Goal: Information Seeking & Learning: Learn about a topic

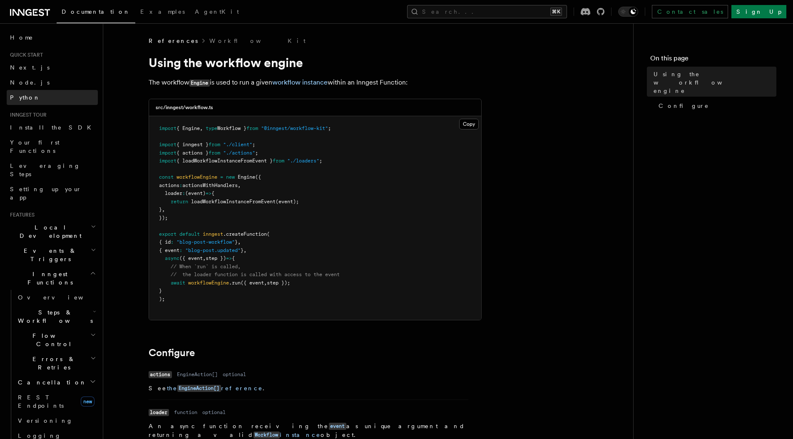
click at [11, 95] on span "Python" at bounding box center [25, 97] width 30 height 7
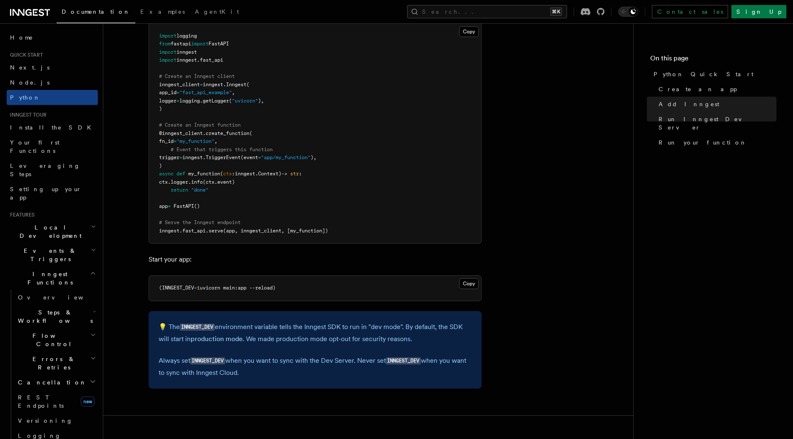
scroll to position [512, 0]
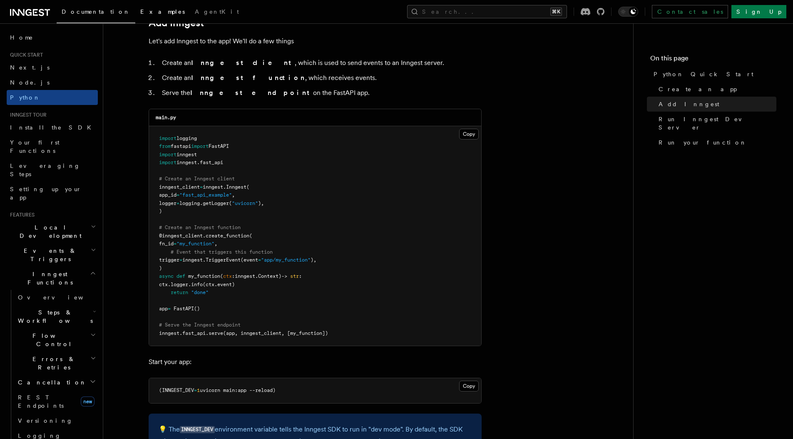
click at [140, 14] on span "Examples" at bounding box center [162, 11] width 45 height 7
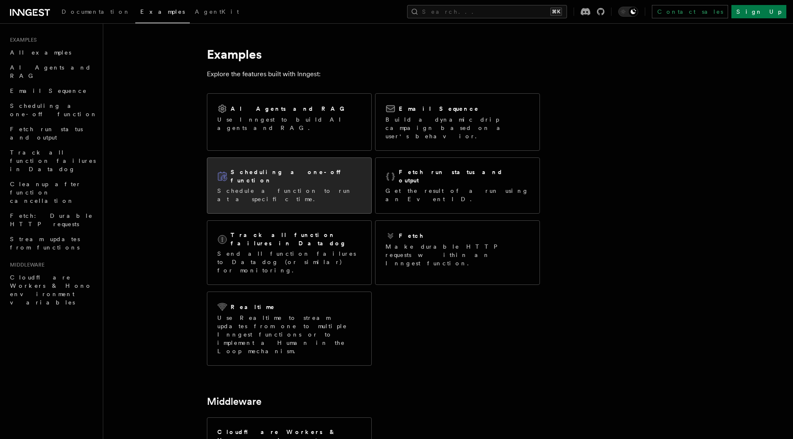
click at [287, 168] on h2 "Scheduling a one-off function" at bounding box center [296, 176] width 131 height 17
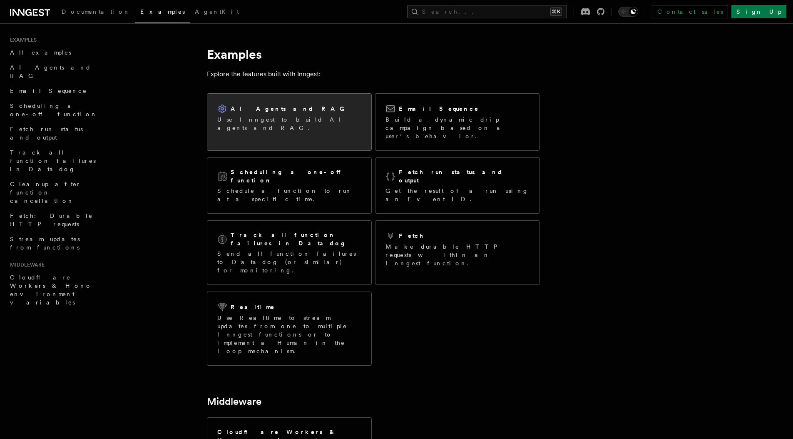
click at [329, 120] on div "AI Agents and RAG Use Inngest to build AI agents and RAG." at bounding box center [289, 118] width 164 height 48
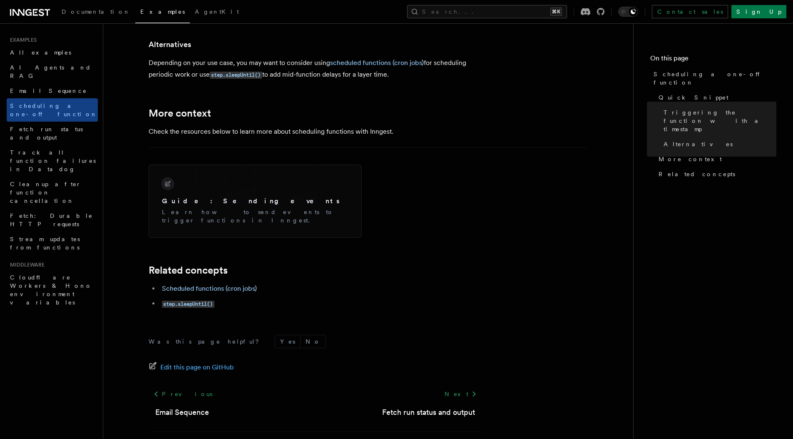
scroll to position [593, 0]
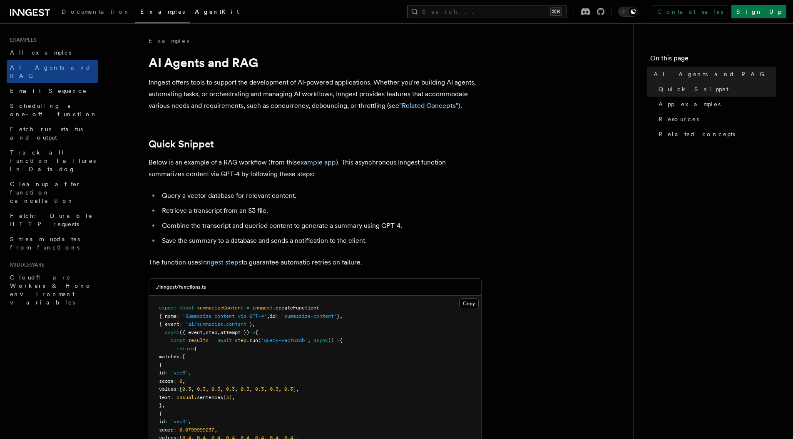
click at [190, 16] on link "AgentKit" at bounding box center [217, 12] width 54 height 20
click at [80, 86] on link "Email Sequence" at bounding box center [52, 90] width 91 height 15
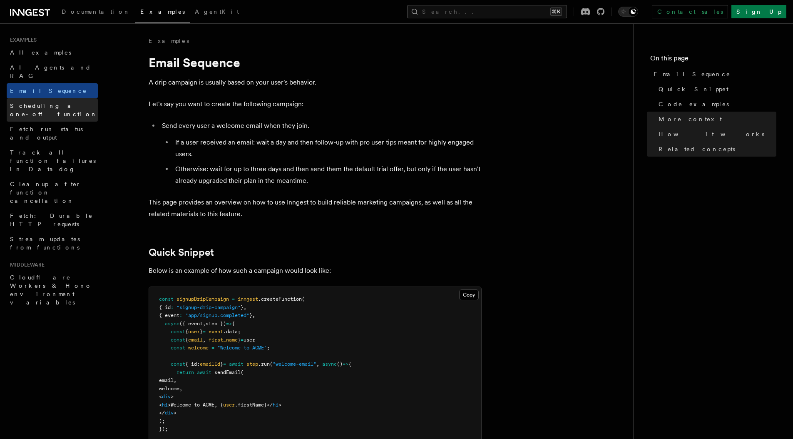
click at [75, 102] on span "Scheduling a one-off function" at bounding box center [53, 109] width 87 height 15
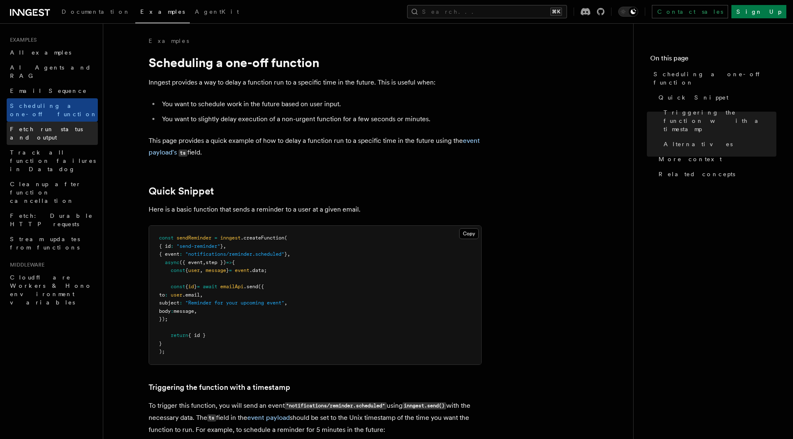
click at [73, 125] on span "Fetch run status and output" at bounding box center [54, 133] width 88 height 17
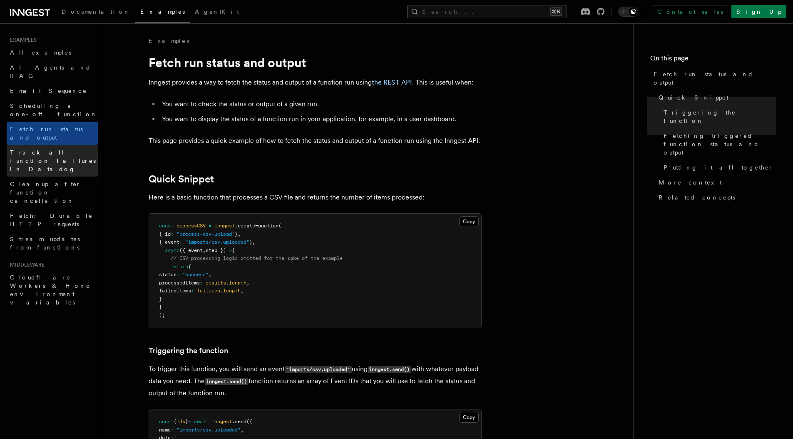
click at [35, 148] on span "Track all function failures in Datadog" at bounding box center [54, 160] width 88 height 25
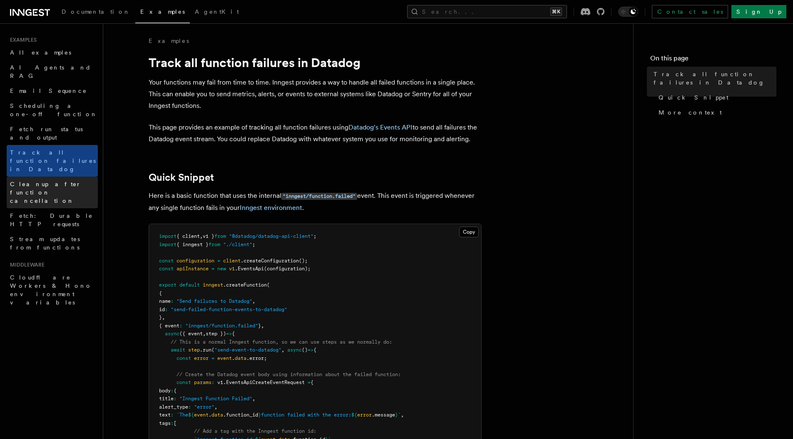
click at [39, 180] on span "Cleanup after function cancellation" at bounding box center [54, 192] width 88 height 25
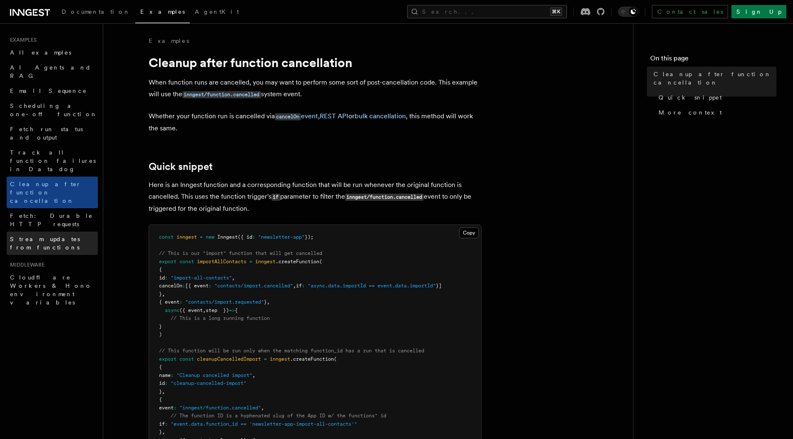
click at [47, 236] on span "Stream updates from functions" at bounding box center [45, 243] width 70 height 15
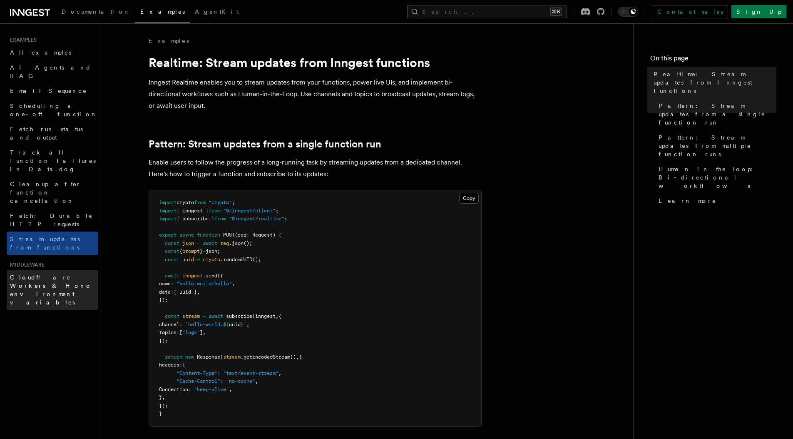
click at [47, 274] on span "Cloudflare Workers & Hono environment variables" at bounding box center [51, 290] width 82 height 32
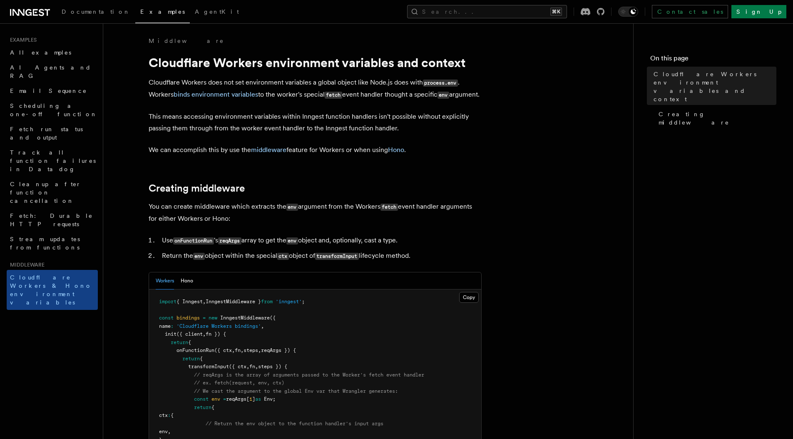
click at [44, 4] on div "Documentation Examples AgentKit Search... ⌘K Contact sales Sign Up" at bounding box center [396, 11] width 793 height 23
click at [42, 7] on icon at bounding box center [30, 12] width 40 height 10
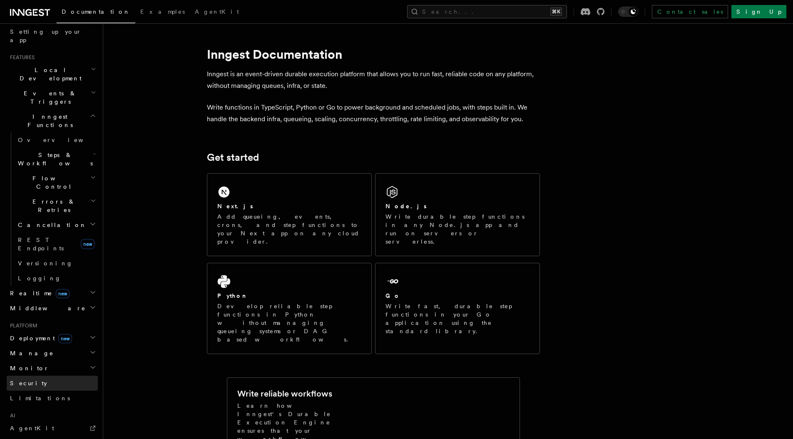
scroll to position [244, 0]
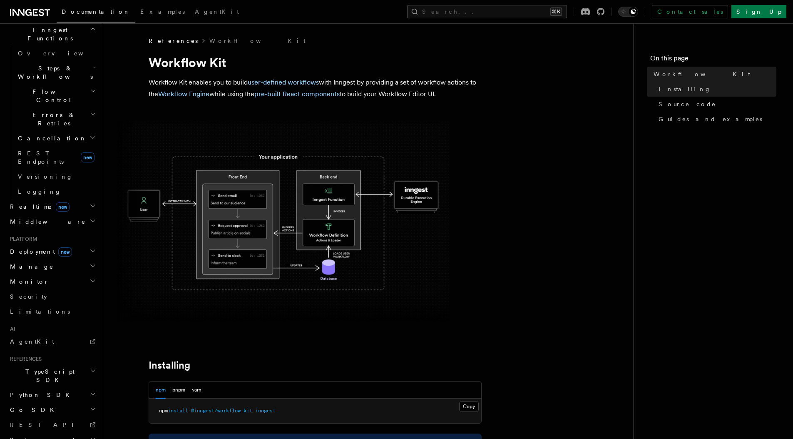
scroll to position [246, 0]
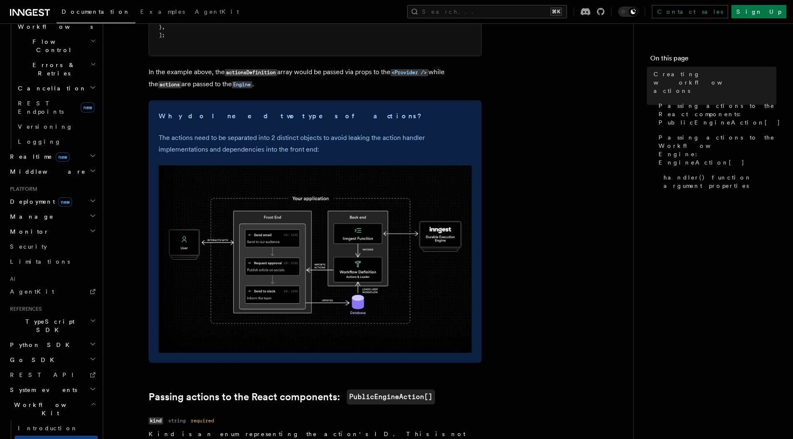
scroll to position [301, 0]
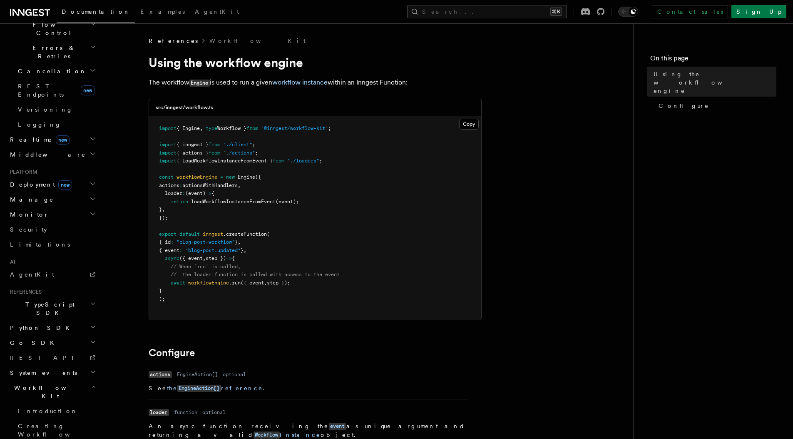
scroll to position [319, 0]
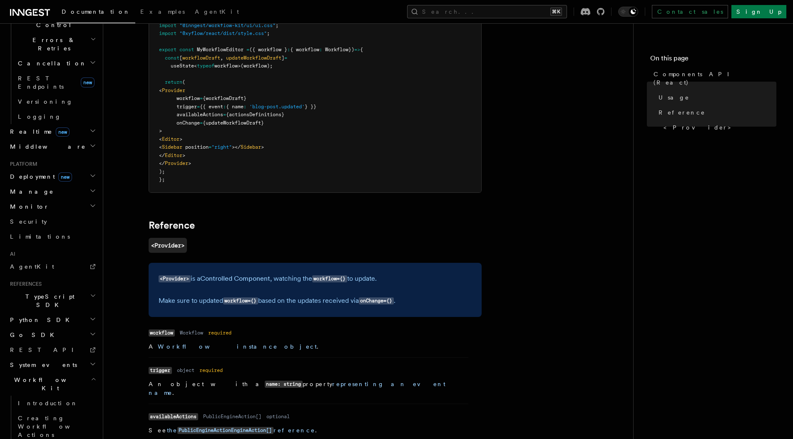
scroll to position [394, 0]
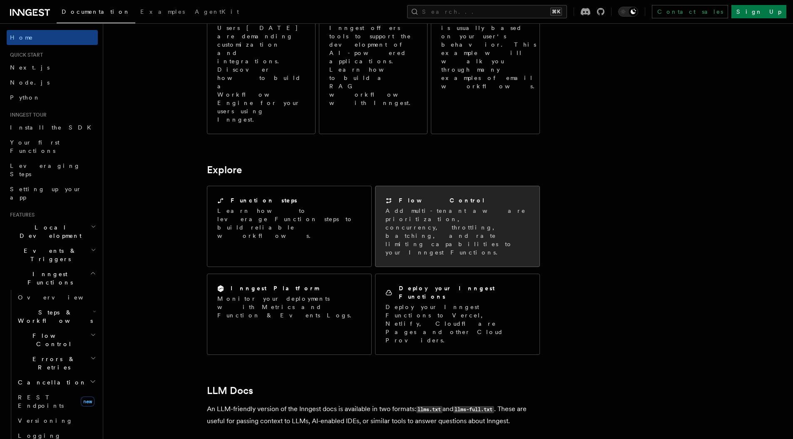
scroll to position [534, 0]
click at [459, 198] on div "Flow Control Add multi-tenant aware prioritization, concurrency, throttling, ba…" at bounding box center [458, 228] width 144 height 60
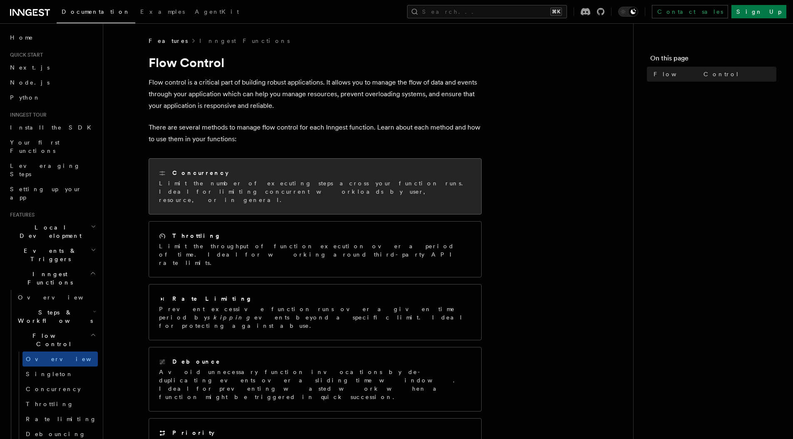
click at [398, 195] on p "Limit the number of executing steps across your function runs. Ideal for limiti…" at bounding box center [315, 191] width 312 height 25
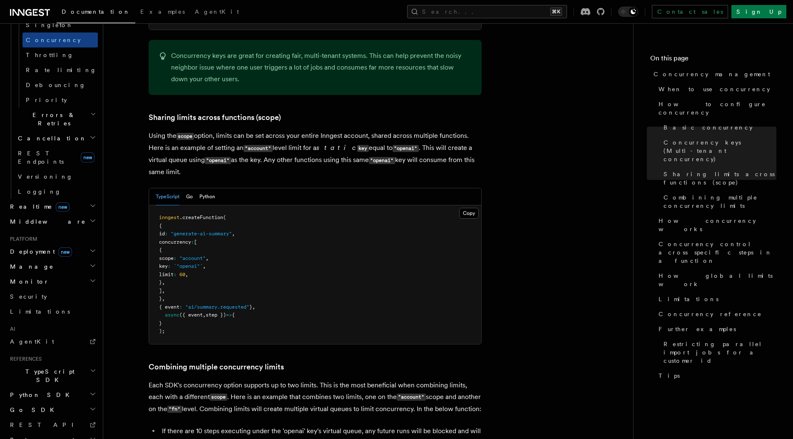
scroll to position [158, 0]
